Goal: Task Accomplishment & Management: Manage account settings

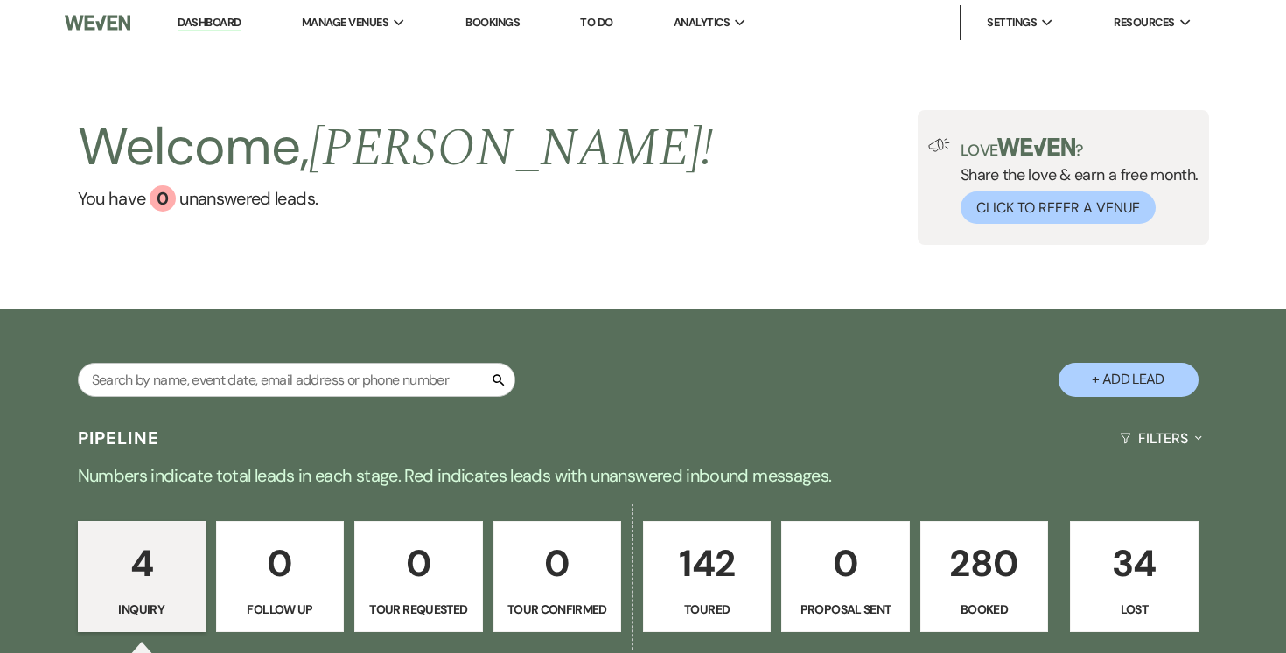
click at [986, 573] on p "280" at bounding box center [983, 563] width 105 height 59
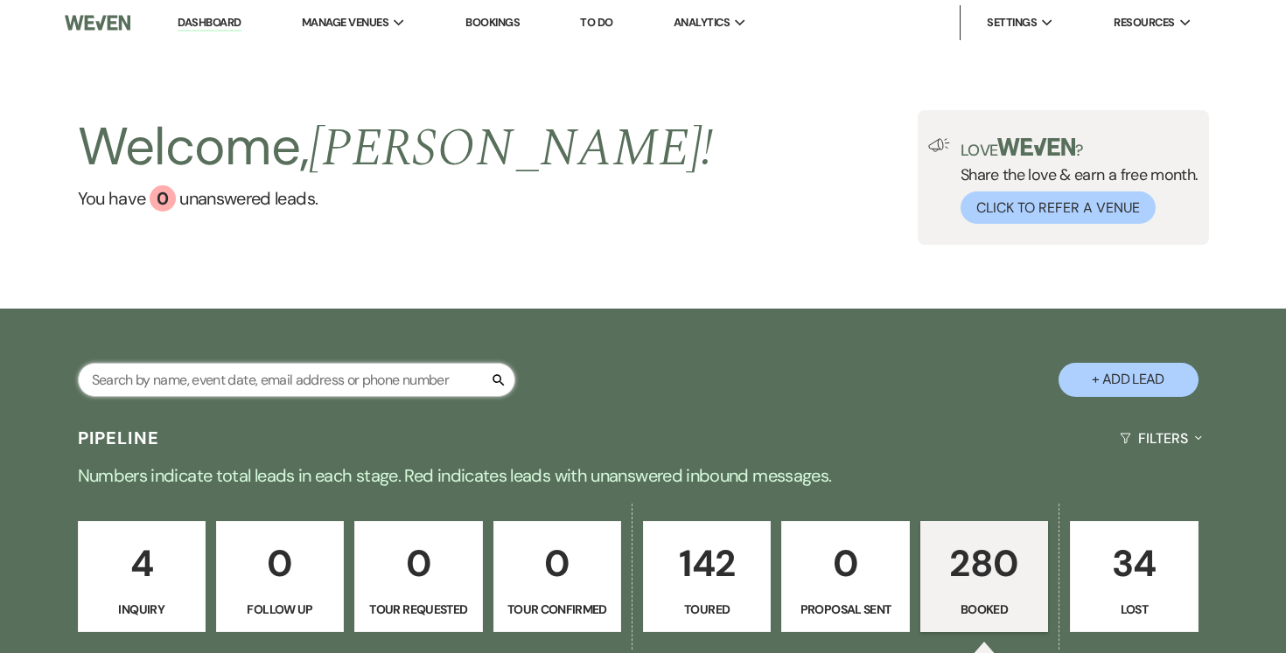
click at [268, 380] on input "text" at bounding box center [296, 380] width 437 height 34
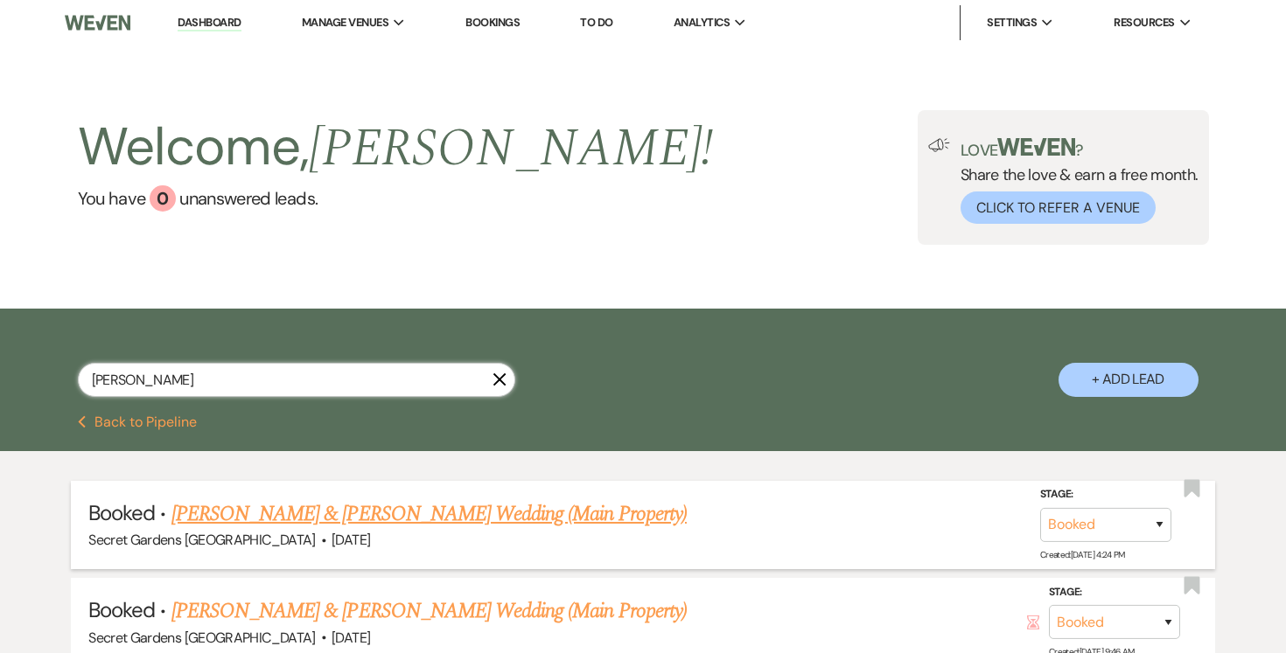
type input "[PERSON_NAME]"
click at [310, 506] on link "[PERSON_NAME] & [PERSON_NAME] Wedding (Main Property)" at bounding box center [428, 514] width 515 height 31
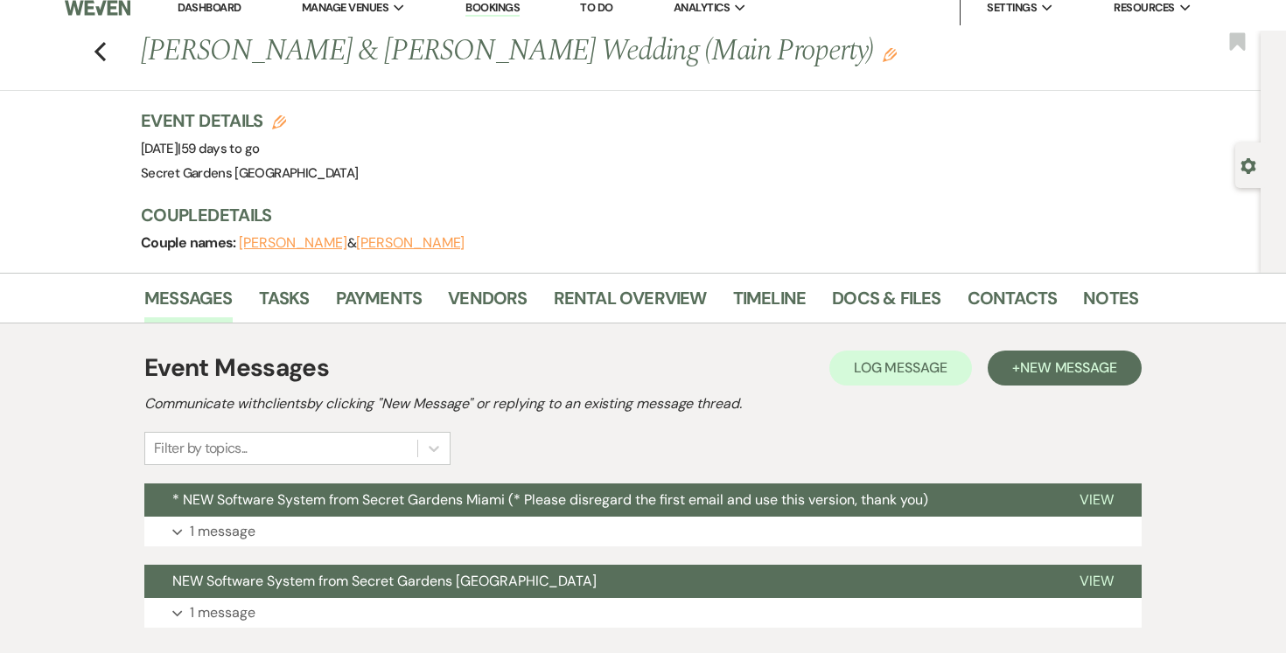
scroll to position [17, 0]
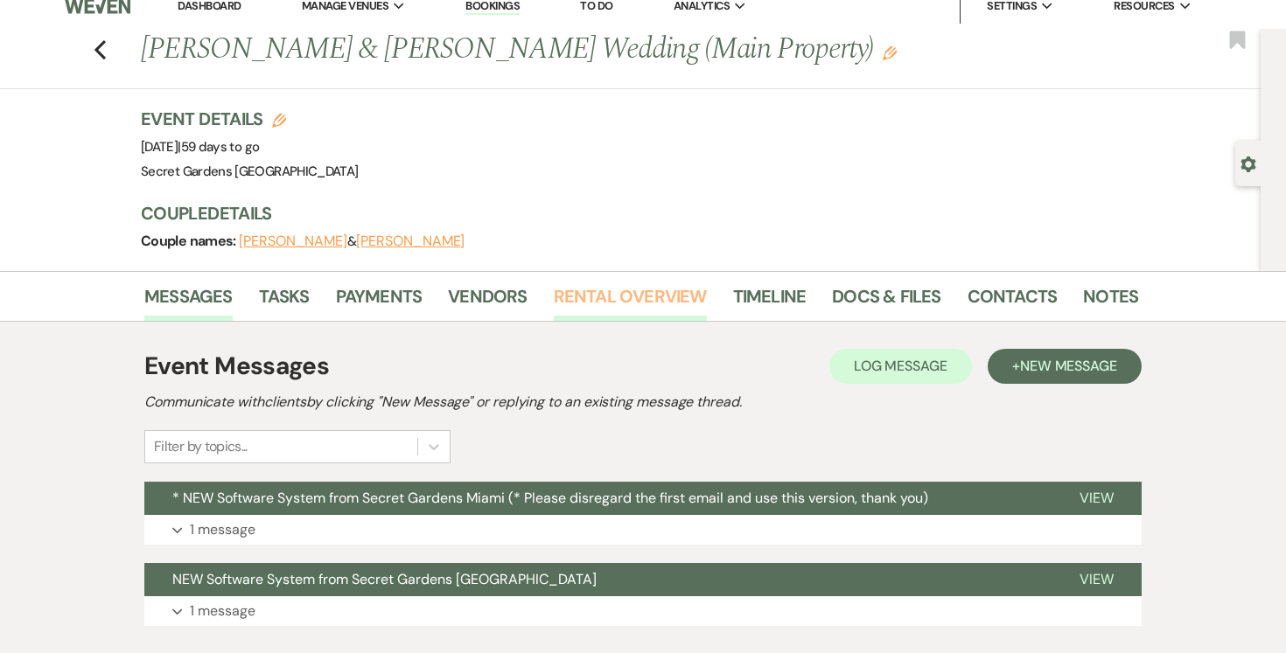
click at [560, 290] on link "Rental Overview" at bounding box center [630, 302] width 153 height 38
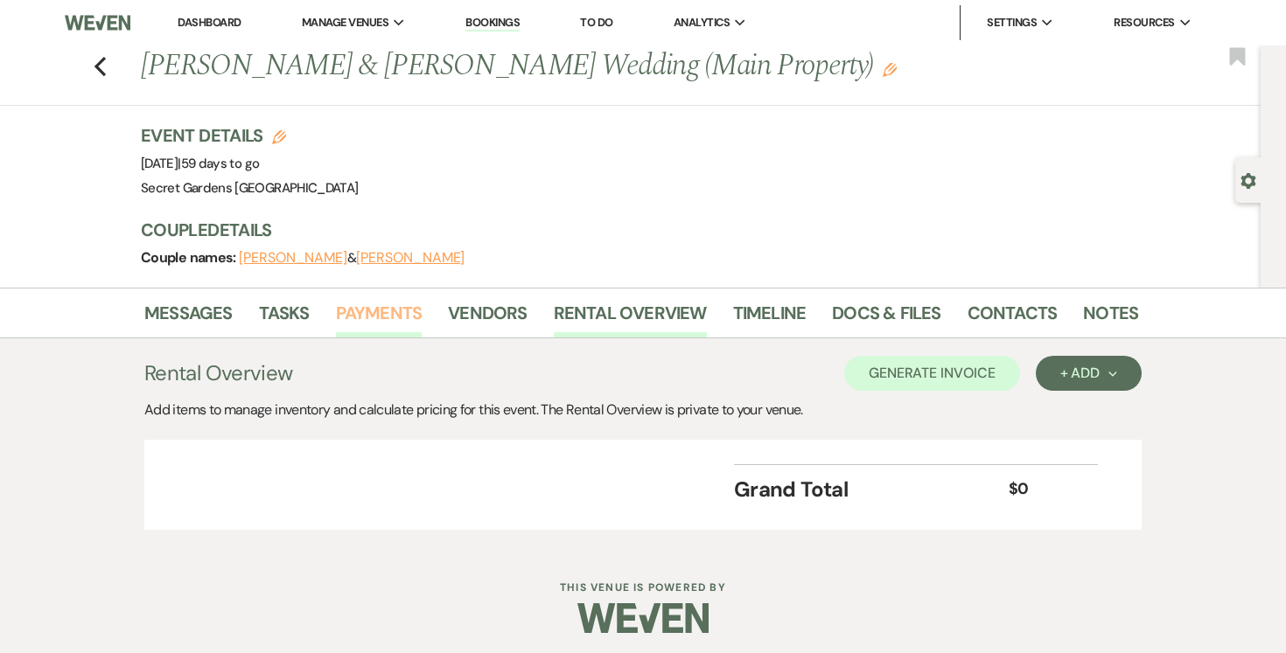
click at [359, 311] on link "Payments" at bounding box center [379, 318] width 87 height 38
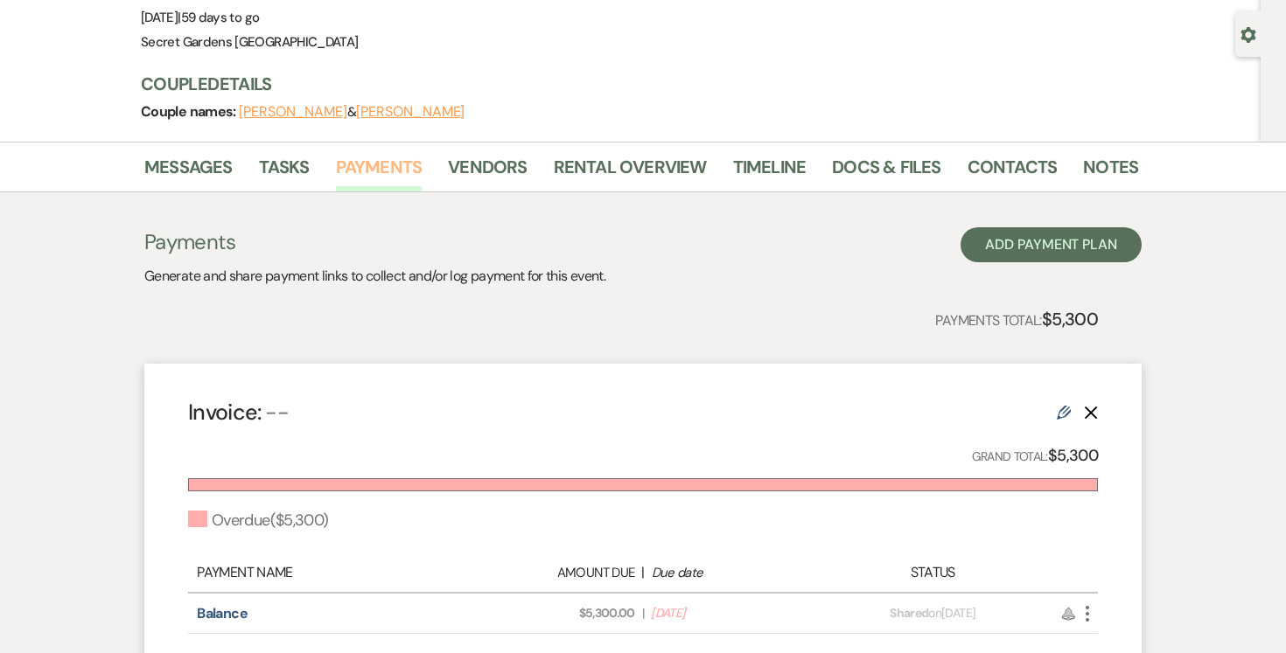
scroll to position [204, 0]
